Goal: Find specific page/section: Find specific page/section

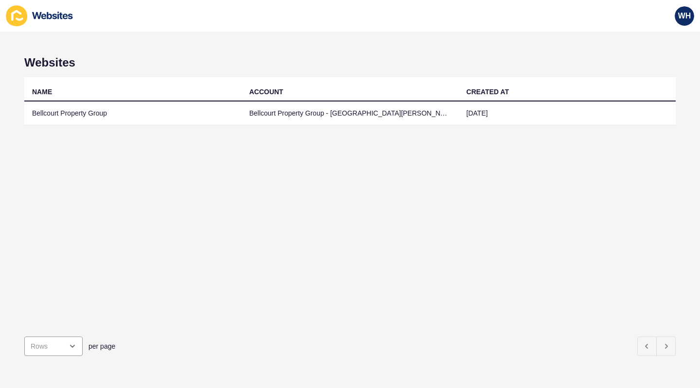
click at [57, 111] on td "Bellcourt Property Group" at bounding box center [132, 114] width 217 height 24
click at [61, 114] on td "Bellcourt Property Group" at bounding box center [132, 114] width 217 height 24
click at [63, 119] on td "Bellcourt Property Group" at bounding box center [132, 114] width 217 height 24
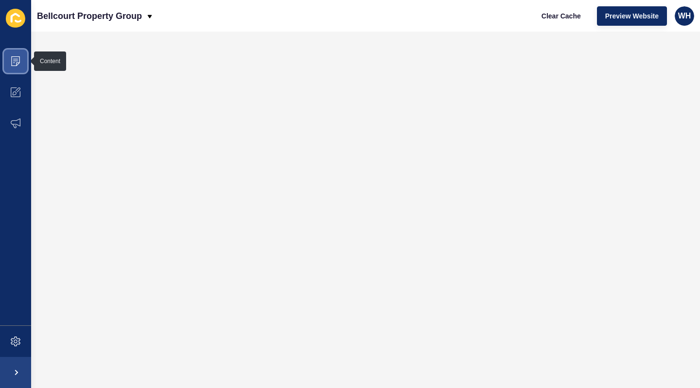
click at [20, 57] on icon at bounding box center [16, 61] width 10 height 10
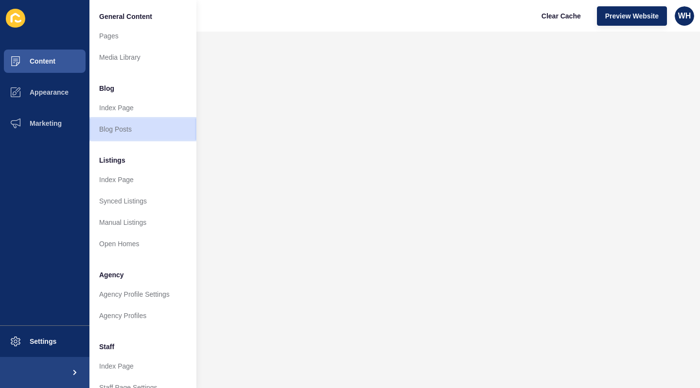
click at [119, 121] on link "Blog Posts" at bounding box center [142, 129] width 107 height 21
